Goal: Task Accomplishment & Management: Complete application form

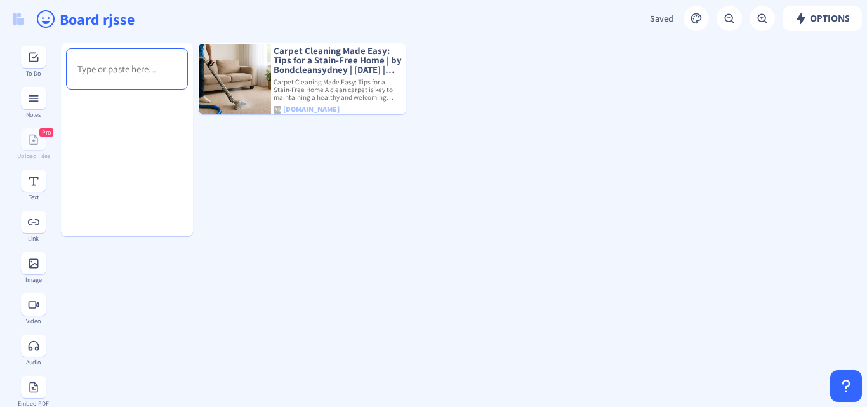
drag, startPoint x: 361, startPoint y: 209, endPoint x: 356, endPoint y: 197, distance: 13.1
click at [20, 21] on img at bounding box center [18, 18] width 11 height 11
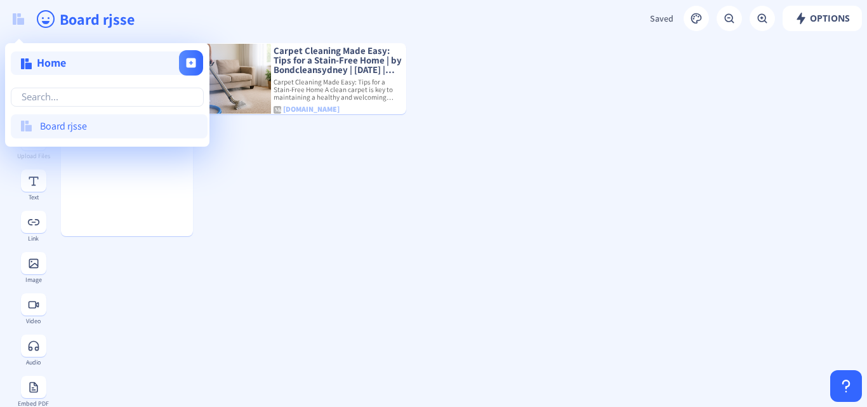
click at [41, 62] on span "Home" at bounding box center [51, 62] width 29 height 15
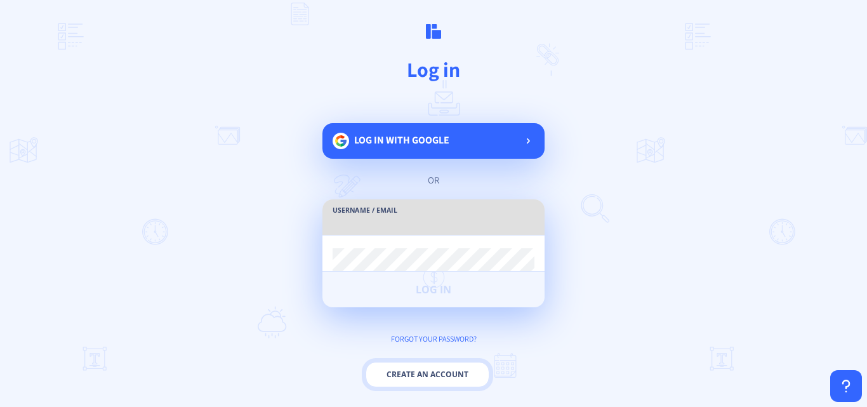
click at [425, 381] on button "Create an account" at bounding box center [428, 374] width 124 height 25
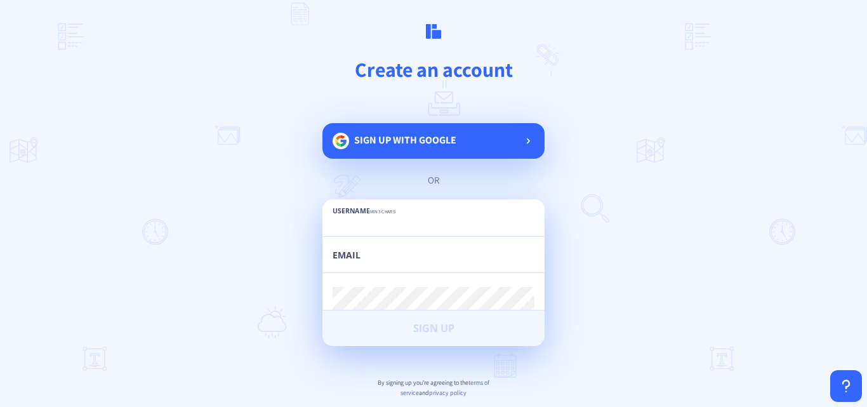
click at [416, 223] on input "text" at bounding box center [434, 224] width 202 height 23
type input "bondcleaningcalamvale"
click at [411, 268] on input "email" at bounding box center [434, 260] width 202 height 23
click at [410, 256] on input "steal" at bounding box center [434, 260] width 202 height 23
type input "steala"
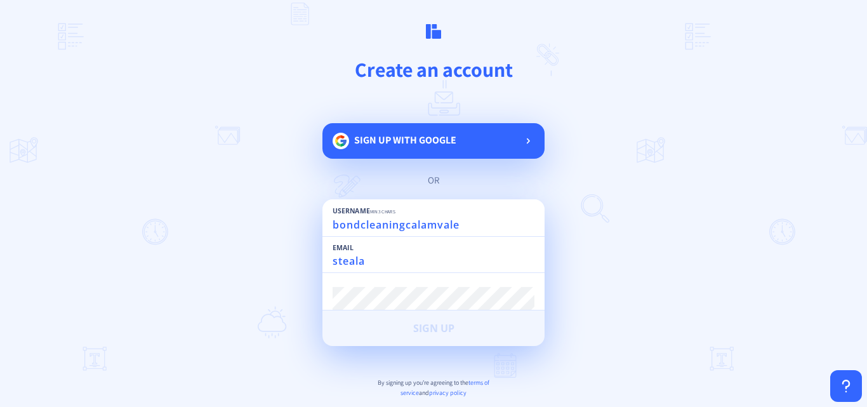
click at [385, 261] on input "steala" at bounding box center [434, 260] width 202 height 23
click at [384, 262] on input "steala" at bounding box center [434, 260] width 202 height 23
click at [384, 263] on input "steala" at bounding box center [434, 260] width 202 height 23
click at [384, 264] on input "steala" at bounding box center [434, 260] width 202 height 23
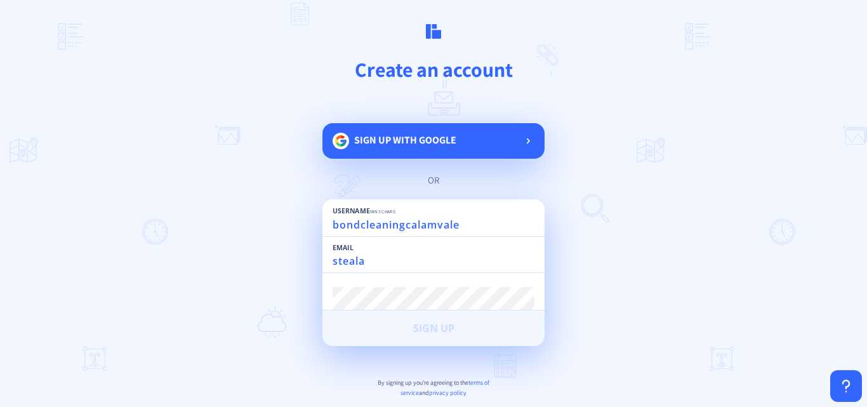
click at [383, 264] on input "steala" at bounding box center [434, 260] width 202 height 23
click at [383, 260] on input "steala" at bounding box center [434, 260] width 202 height 23
click at [381, 256] on input "steala" at bounding box center [434, 260] width 202 height 23
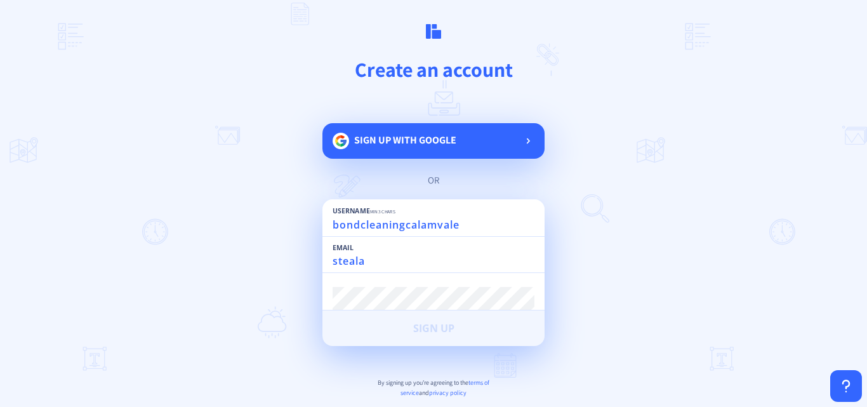
click at [383, 255] on input "steala" at bounding box center [434, 260] width 202 height 23
click at [383, 257] on input "steala" at bounding box center [434, 260] width 202 height 23
paste input "stela.romanoff07@gmail.com"
type input "stela.romanoff07@gmail.com"
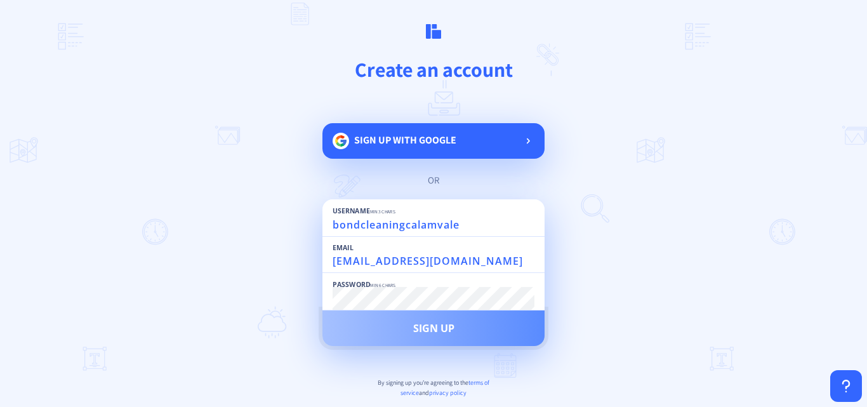
click at [456, 321] on button "Sign Up" at bounding box center [433, 328] width 222 height 36
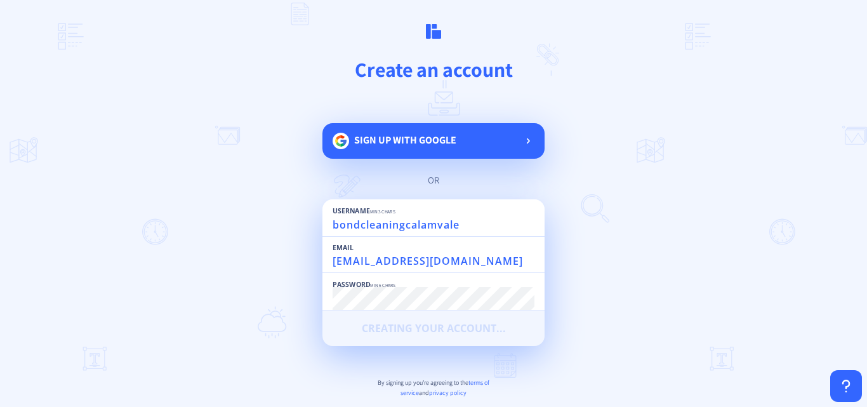
click at [574, 260] on main "Create an account Sign up with google or Username min 3 chars bondcleaningcalam…" at bounding box center [433, 203] width 867 height 407
click at [258, 126] on main "Create an account Sign up with google or Username min 3 chars bondcleaningcalam…" at bounding box center [433, 203] width 867 height 407
click at [256, 125] on main "Create an account Sign up with google or Username min 3 chars bondcleaningcalam…" at bounding box center [433, 203] width 867 height 407
click at [258, 124] on main "Create an account Sign up with google or Username min 3 chars bondcleaningcalam…" at bounding box center [433, 203] width 867 height 407
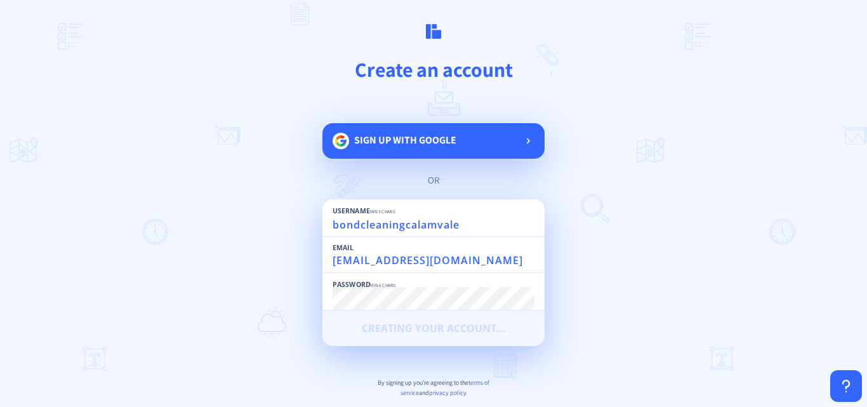
click at [254, 129] on main "Create an account Sign up with google or Username min 3 chars bondcleaningcalam…" at bounding box center [433, 203] width 867 height 407
click at [335, 263] on input "stela.romanoff07@gmail.com" at bounding box center [434, 260] width 202 height 23
click at [333, 261] on input "stela.romanoff07@gmail.com" at bounding box center [434, 260] width 202 height 23
click at [730, 240] on main "Create an account Sign up with google or Username min 3 chars bondcleaningcalam…" at bounding box center [433, 203] width 867 height 407
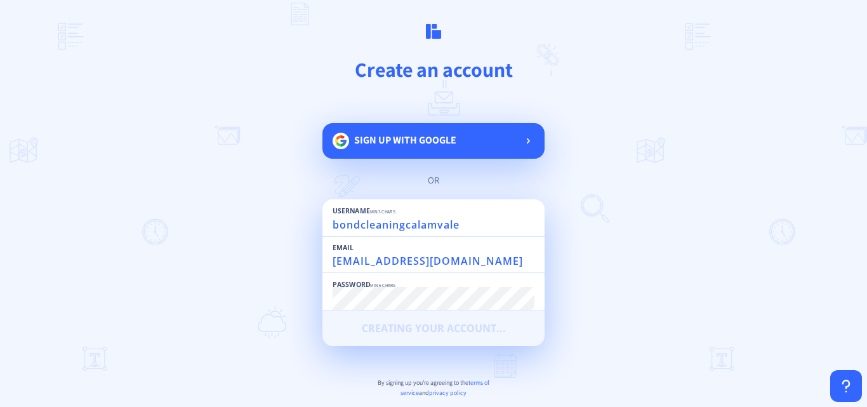
click at [723, 239] on main "Create an account Sign up with google or Username min 3 chars bondcleaningcalam…" at bounding box center [433, 203] width 867 height 407
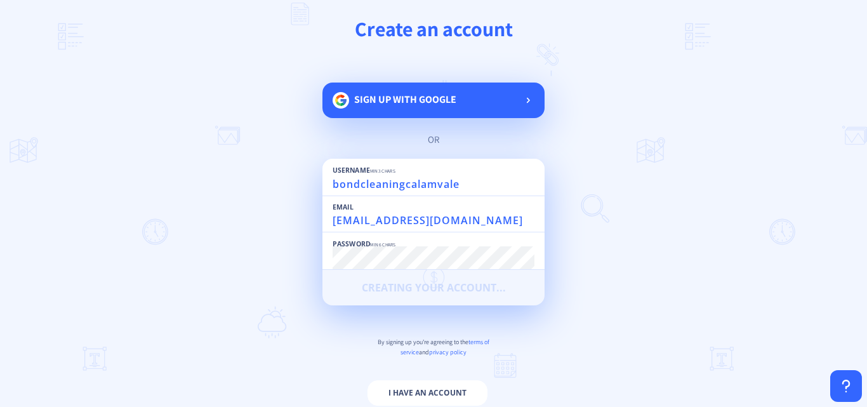
scroll to position [60, 0]
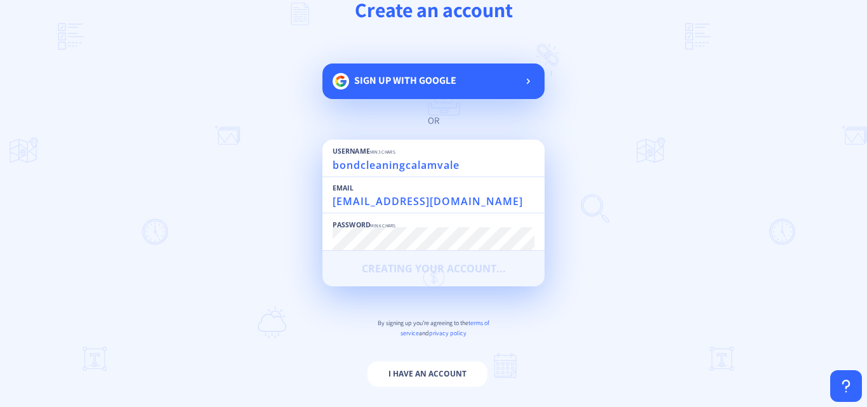
click at [631, 246] on main "Create an account Sign up with google or Username min 3 chars bondcleaningcalam…" at bounding box center [433, 203] width 867 height 407
click at [616, 220] on main "Create an account Sign up with google or Username min 3 chars bondcleaningcalam…" at bounding box center [433, 203] width 867 height 407
click at [633, 230] on main "Create an account Sign up with google or Username min 3 chars bondcleaningcalam…" at bounding box center [433, 203] width 867 height 407
